Goal: Find specific page/section: Find specific page/section

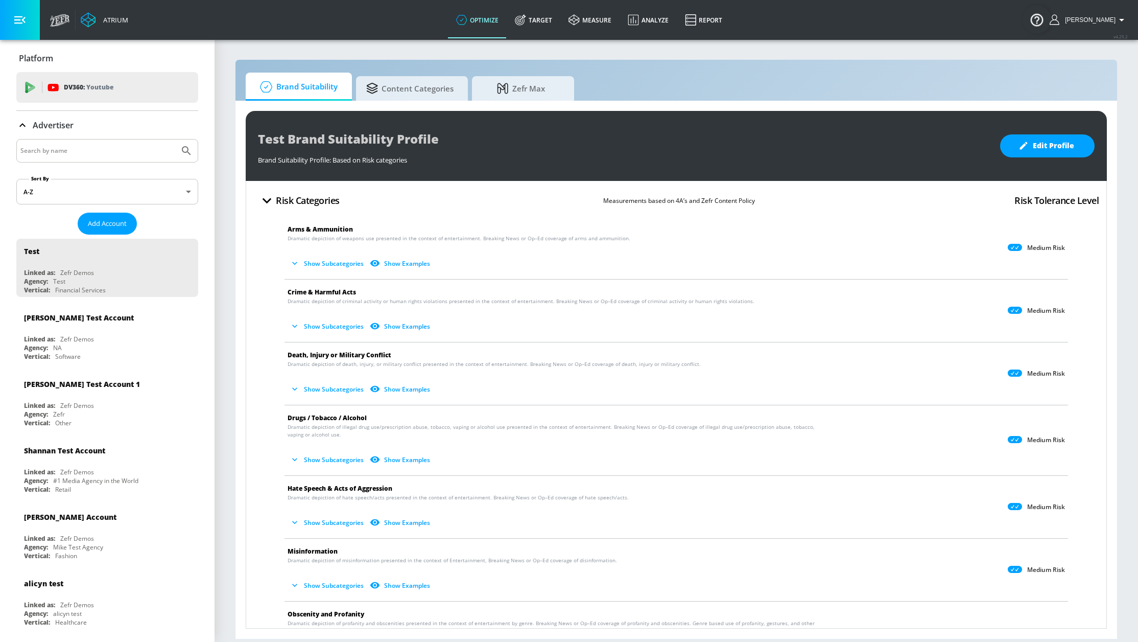
click at [86, 335] on div "Zefr Demos" at bounding box center [77, 339] width 34 height 9
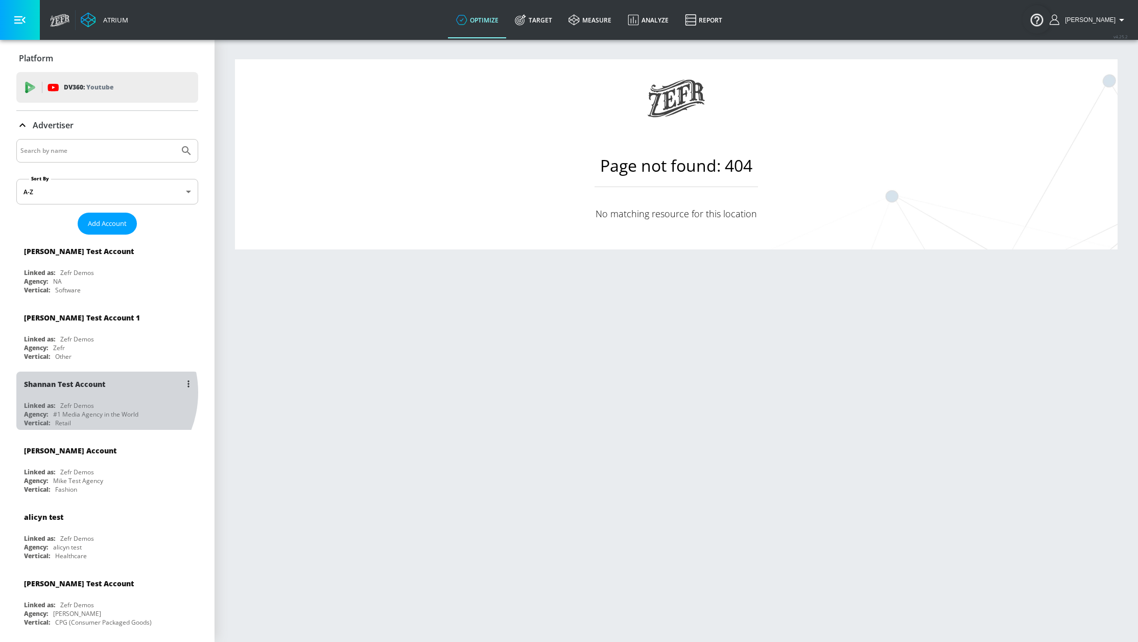
click at [94, 392] on div "Shannan Test Account" at bounding box center [110, 383] width 172 height 25
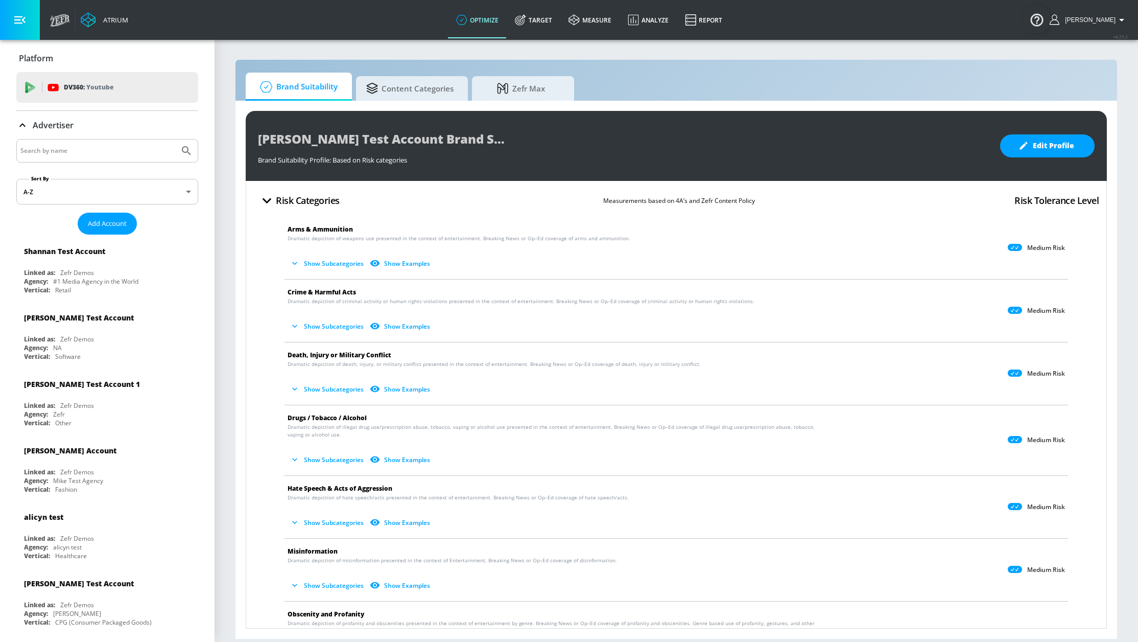
click at [98, 338] on div "Linked as: Zefr Demos" at bounding box center [110, 339] width 172 height 9
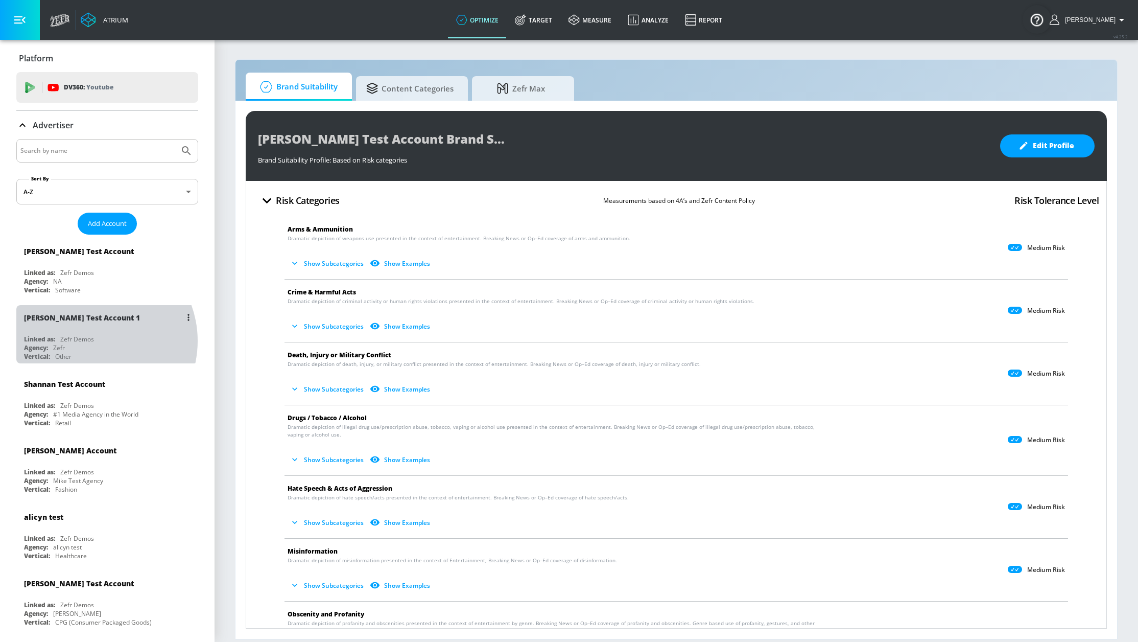
click at [93, 341] on div "Zefr Demos" at bounding box center [77, 339] width 34 height 9
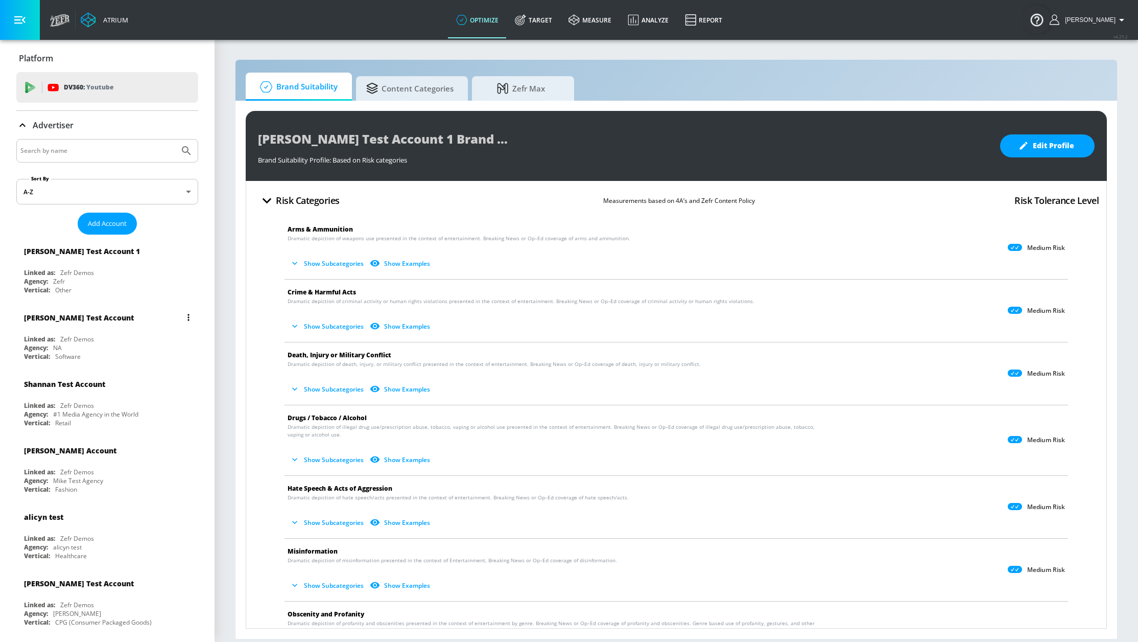
click at [106, 325] on div "Andres Test Account" at bounding box center [110, 317] width 172 height 25
click at [106, 325] on div "Aracely Test Account 1" at bounding box center [110, 317] width 172 height 25
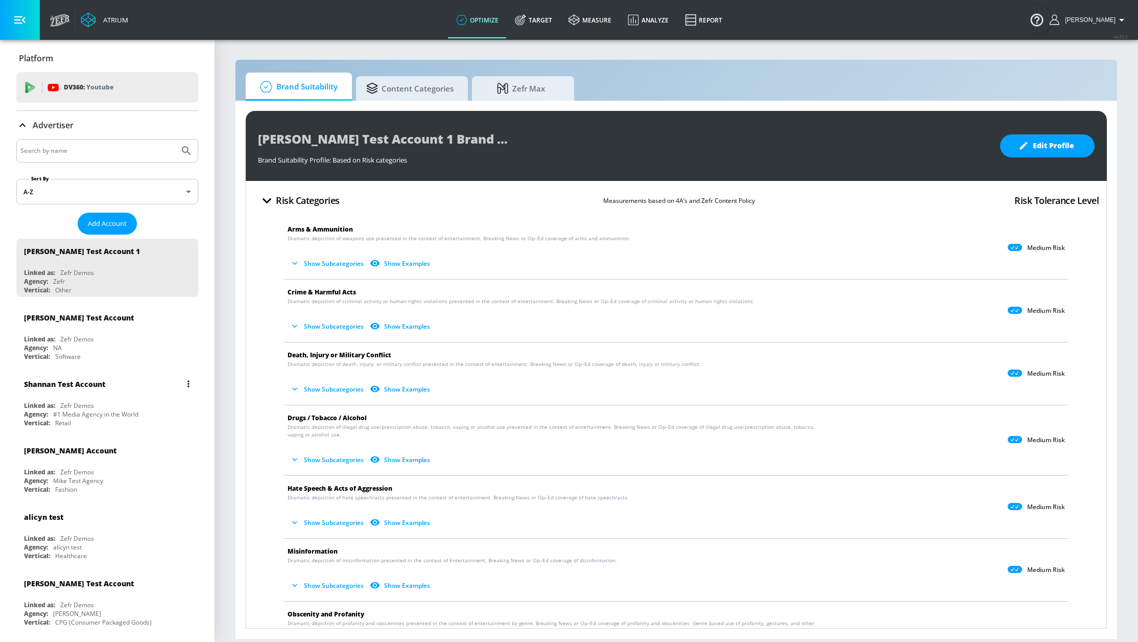
click at [105, 386] on div "Shannan Test Account" at bounding box center [64, 384] width 81 height 10
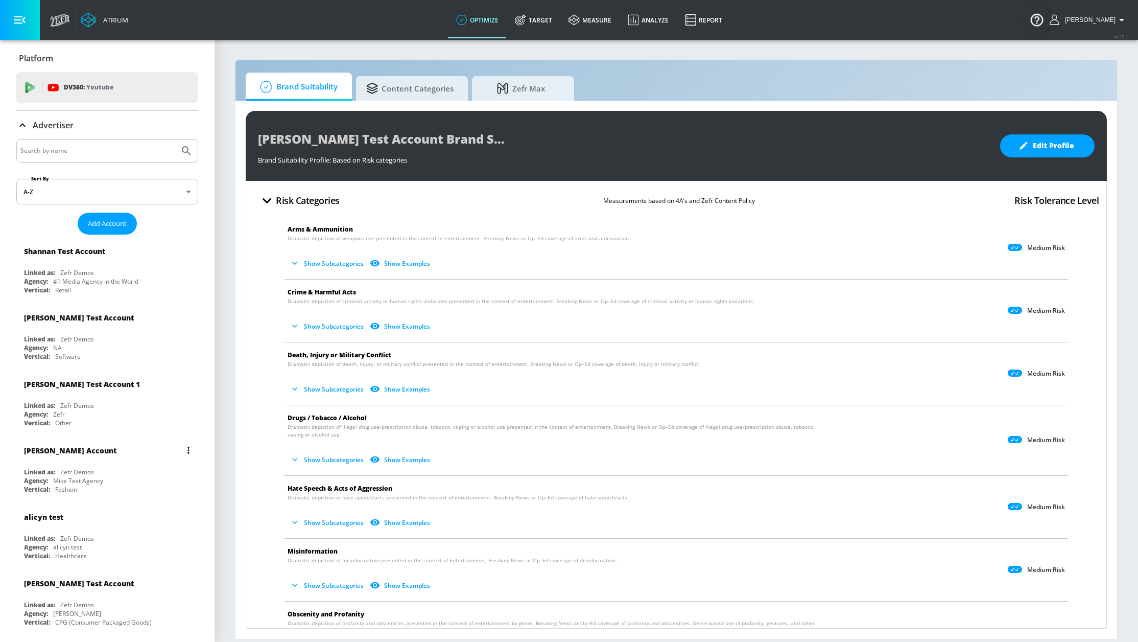
click at [113, 458] on div "Mike Test Account" at bounding box center [110, 450] width 172 height 25
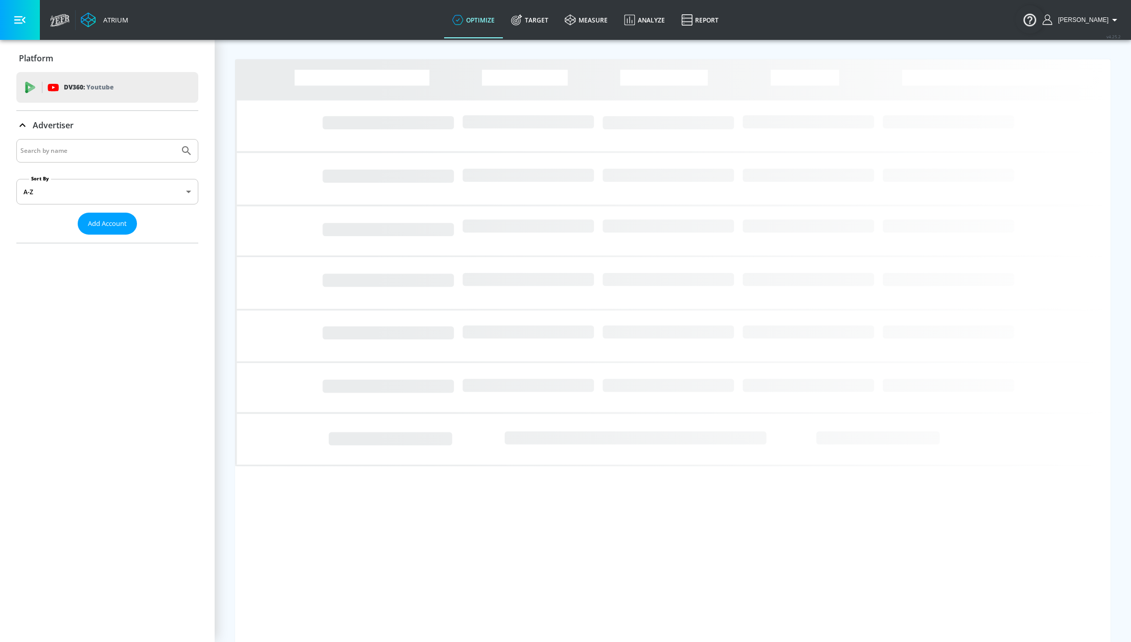
click at [220, 106] on div "Loading..." at bounding box center [673, 321] width 916 height 642
